Goal: Task Accomplishment & Management: Manage account settings

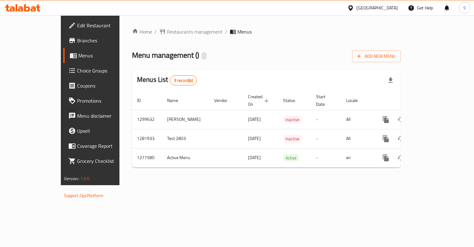
click at [77, 40] on span "Branches" at bounding box center [106, 41] width 58 height 8
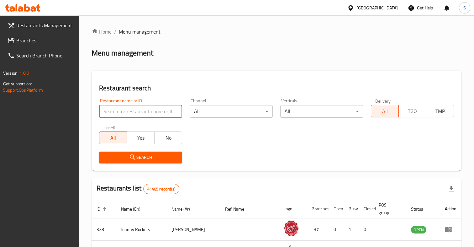
click at [144, 114] on input "search" at bounding box center [140, 111] width 83 height 13
paste input "Yibala Matcha"
type input "Yibala Matcha"
click button "Search" at bounding box center [140, 158] width 83 height 12
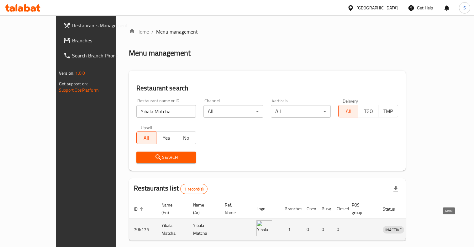
click at [425, 226] on icon "enhanced table" at bounding box center [421, 230] width 8 height 8
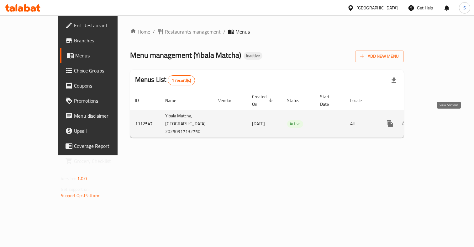
click at [439, 120] on icon "enhanced table" at bounding box center [436, 124] width 8 height 8
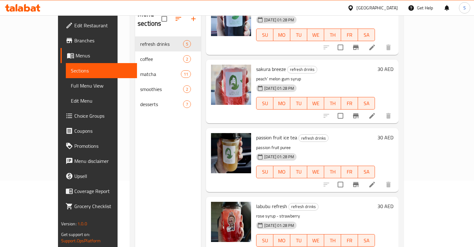
scroll to position [88, 0]
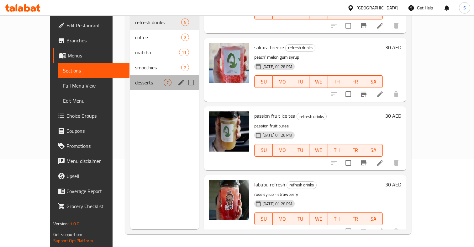
click at [150, 78] on div "desserts 7" at bounding box center [164, 82] width 69 height 15
